Goal: Task Accomplishment & Management: Manage account settings

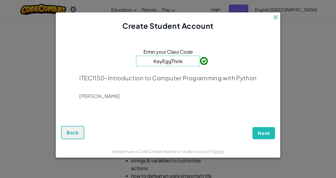
click at [144, 123] on div "Next Back" at bounding box center [168, 127] width 214 height 25
click at [257, 132] on button "Next" at bounding box center [264, 133] width 22 height 12
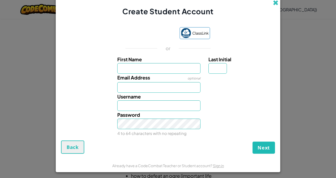
click at [276, 4] on span at bounding box center [276, 3] width 6 height 6
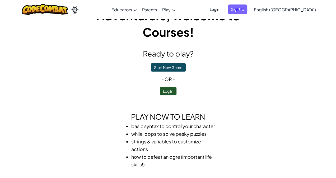
scroll to position [26, 0]
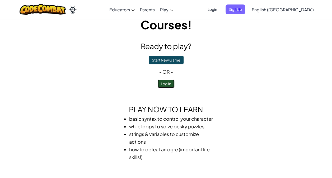
click at [167, 85] on button "Log In" at bounding box center [166, 84] width 17 height 8
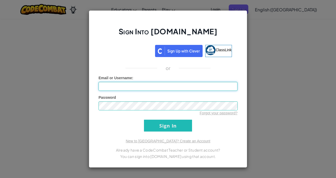
click at [167, 85] on input "Email or Username :" at bounding box center [168, 86] width 139 height 9
type input "Pokidot"
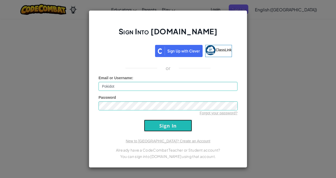
click at [172, 128] on input "Sign In" at bounding box center [168, 126] width 48 height 12
